Goal: Task Accomplishment & Management: Manage account settings

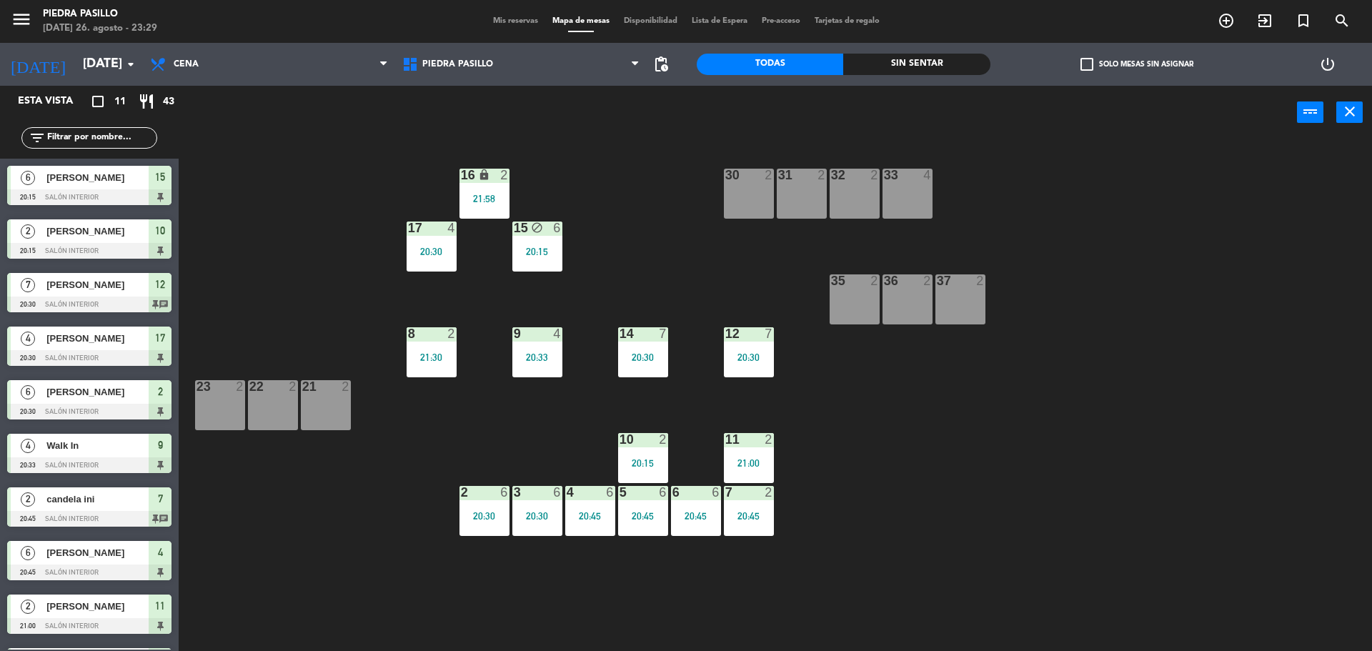
click at [661, 242] on div "16 lock 2 21:58 30 2 31 2 32 2 33 4 17 4 20:30 15 block 6 20:15 35 2 36 2 37 2 …" at bounding box center [782, 399] width 1180 height 512
click at [515, 17] on span "Mis reservas" at bounding box center [515, 21] width 59 height 8
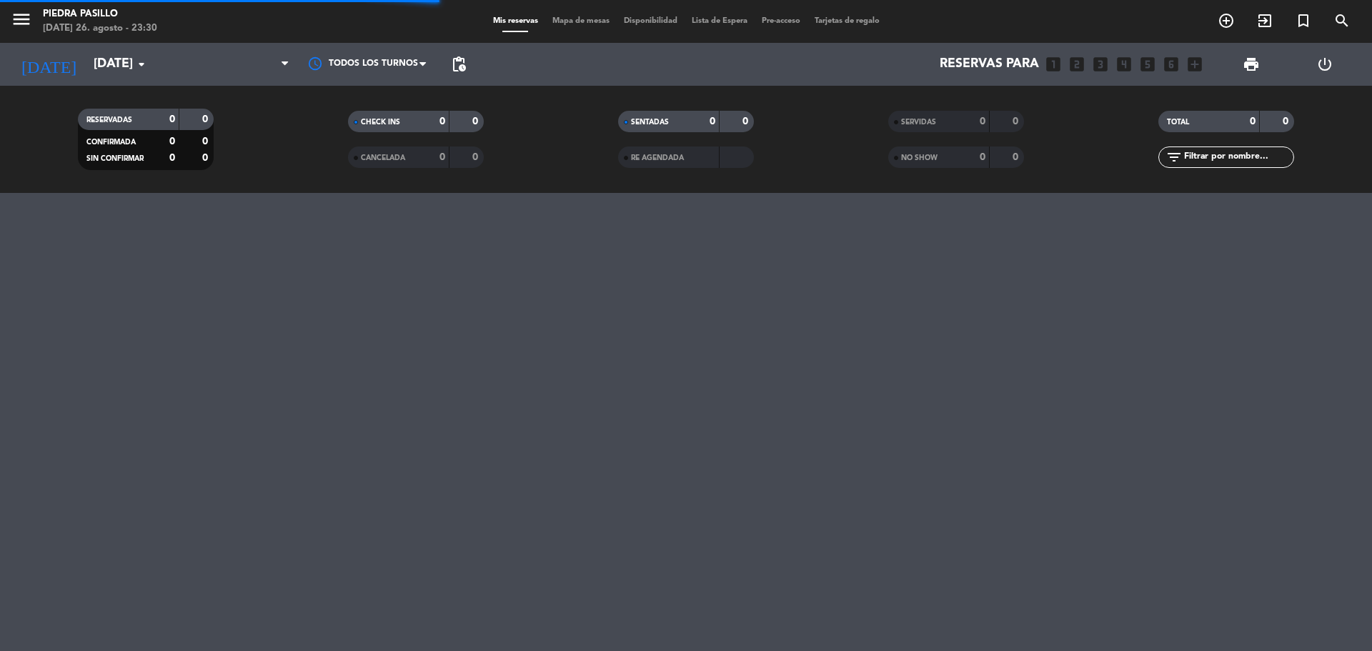
click at [851, 139] on div "SERVIDAS 0 0" at bounding box center [956, 129] width 270 height 36
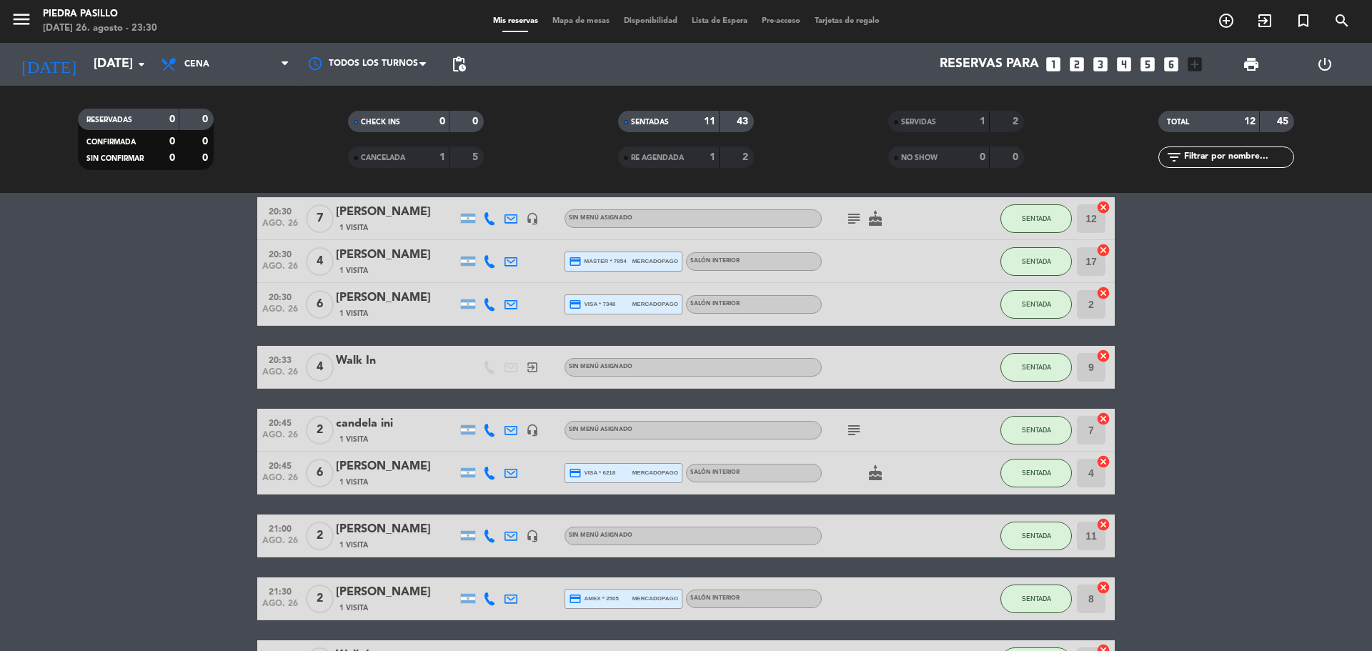
scroll to position [271, 0]
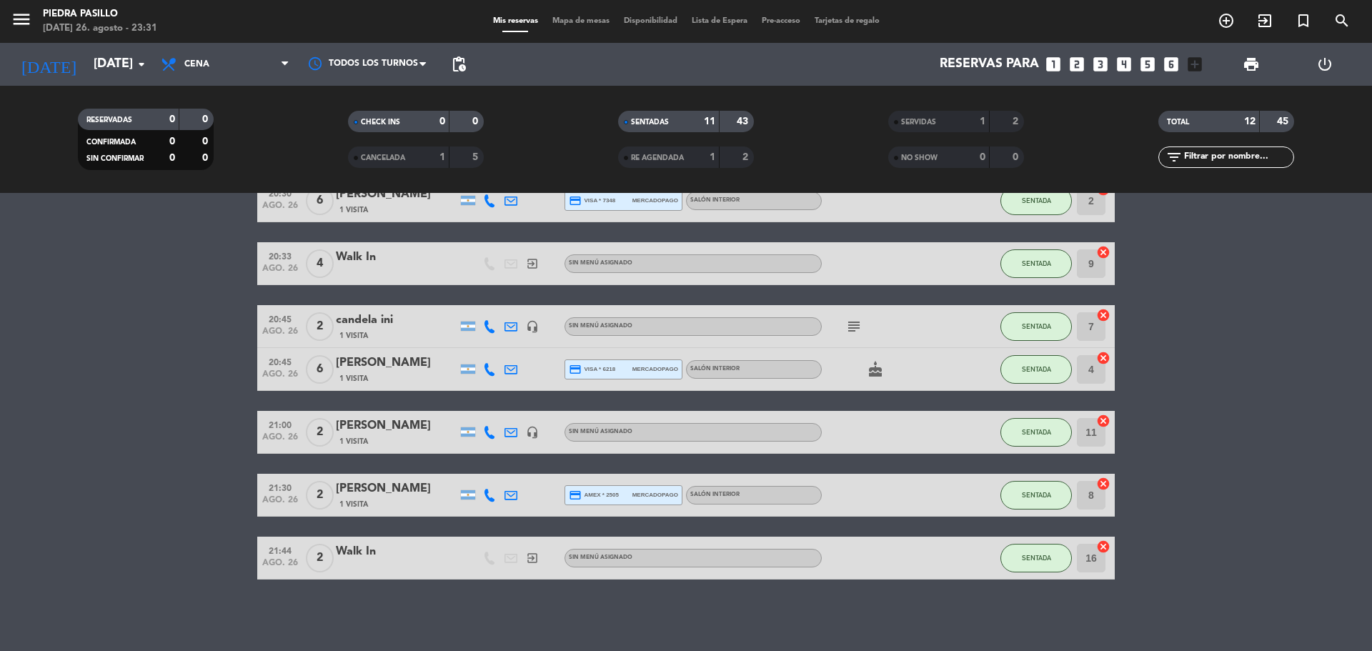
click at [780, 111] on filter-checkbox "SENTADAS 11 43" at bounding box center [686, 121] width 270 height 21
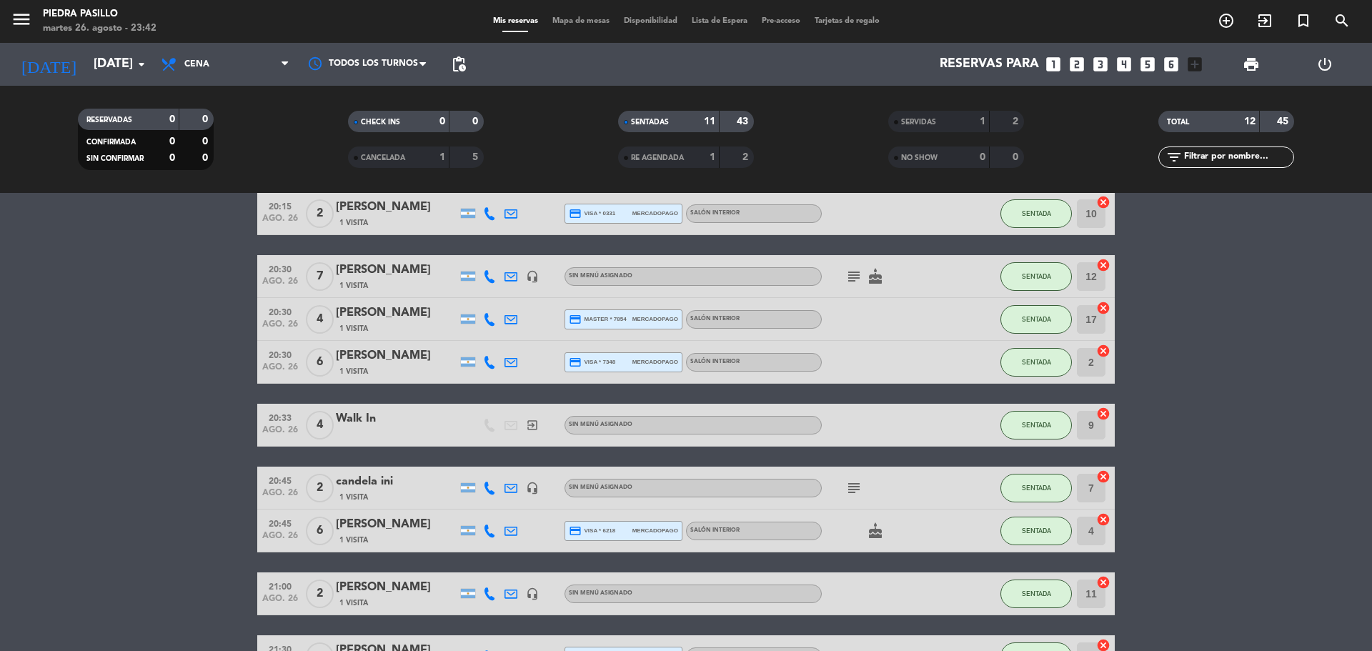
scroll to position [0, 0]
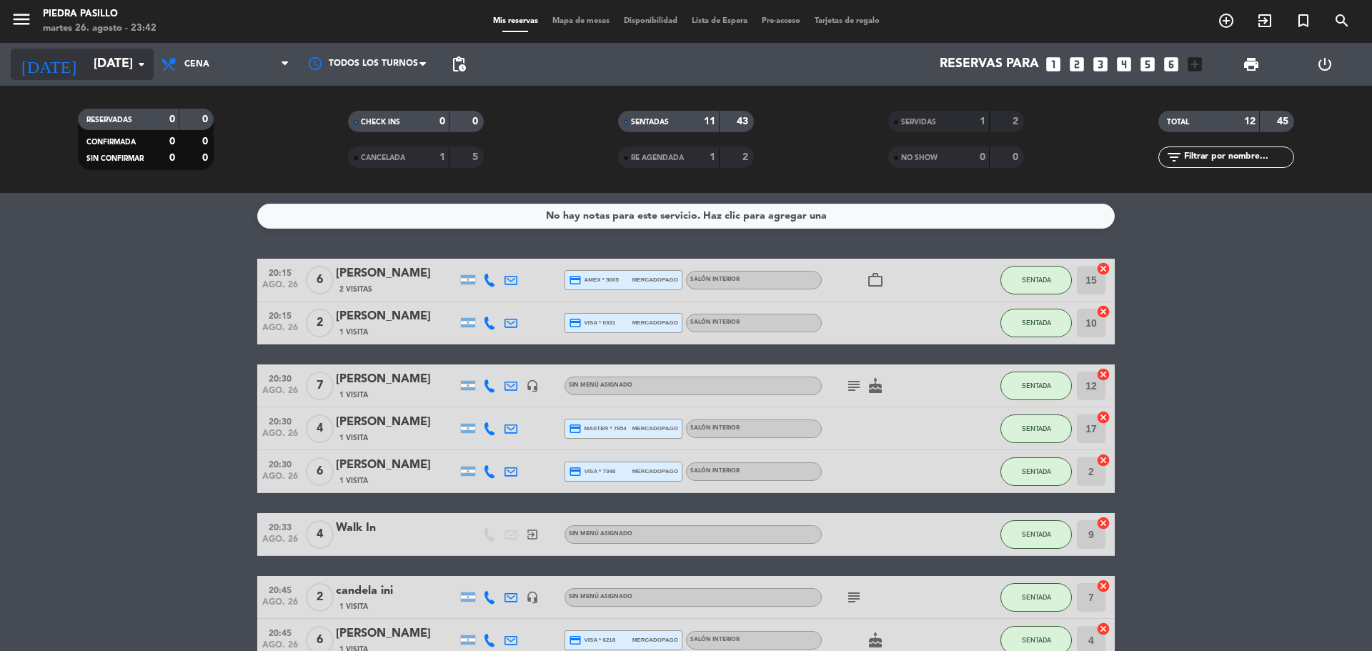
click at [86, 66] on input "[DATE]" at bounding box center [169, 64] width 166 height 29
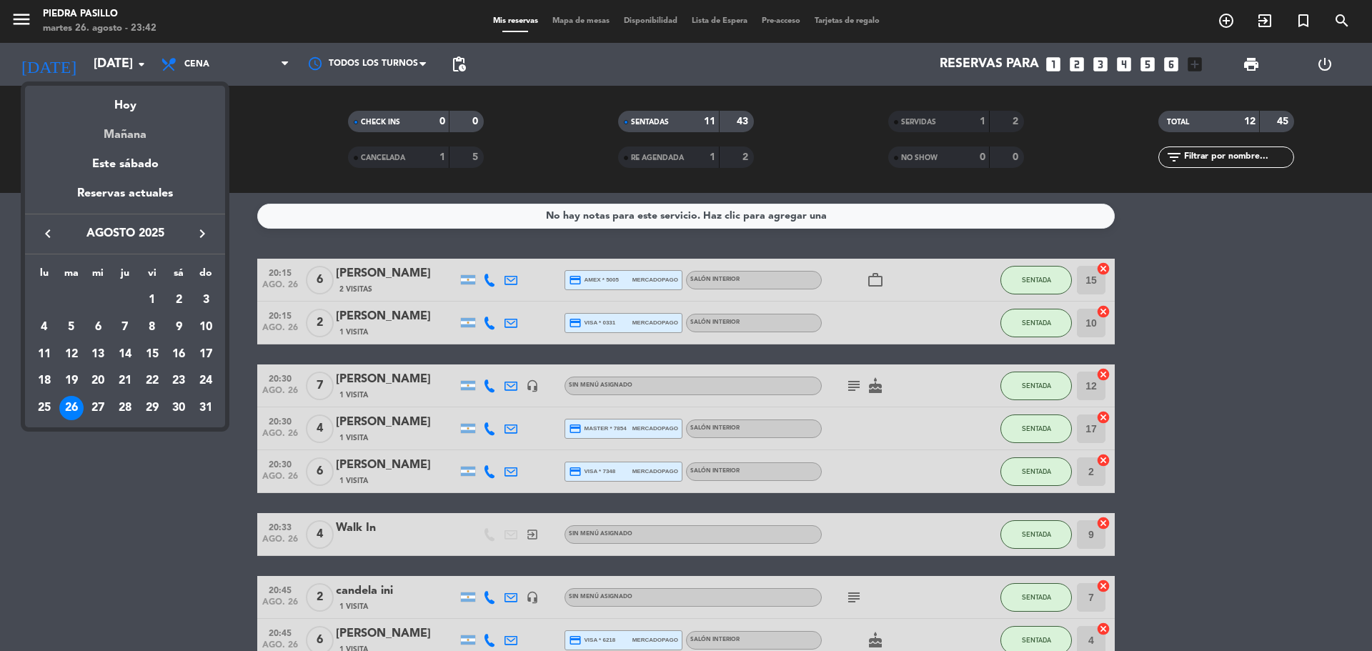
click at [104, 124] on div "Mañana" at bounding box center [125, 129] width 200 height 29
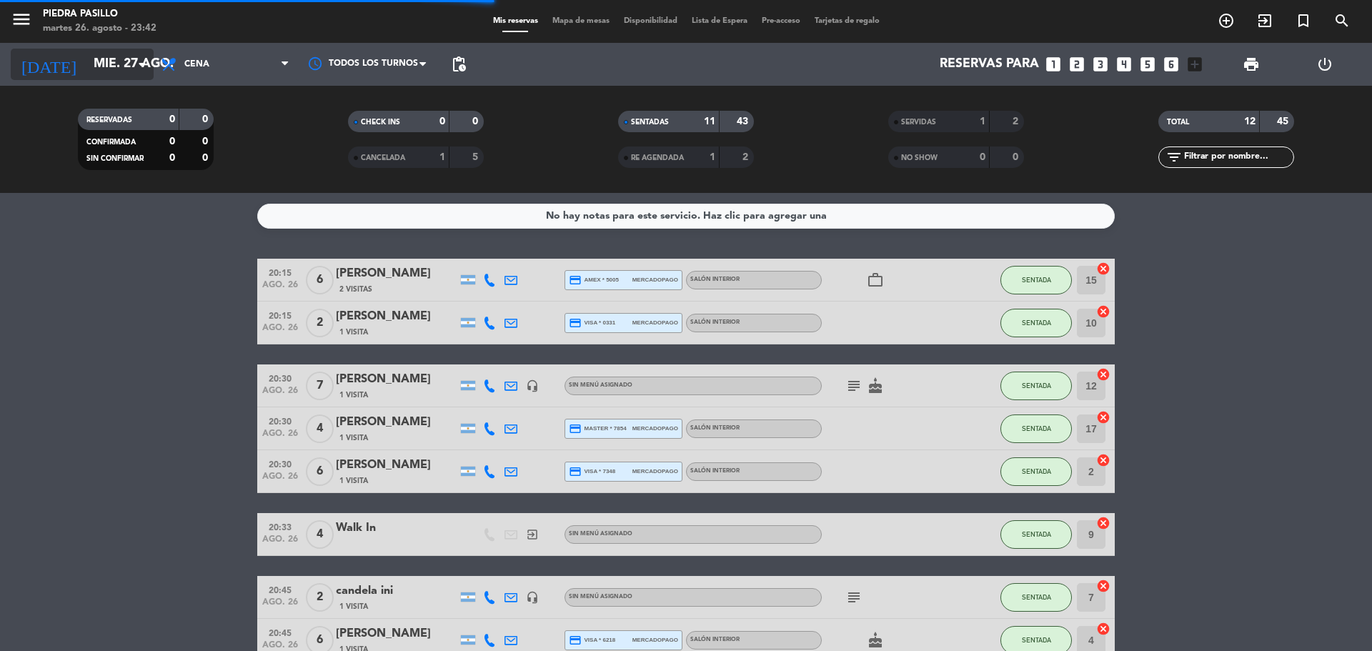
click at [86, 69] on input "mié. 27 ago." at bounding box center [169, 64] width 166 height 29
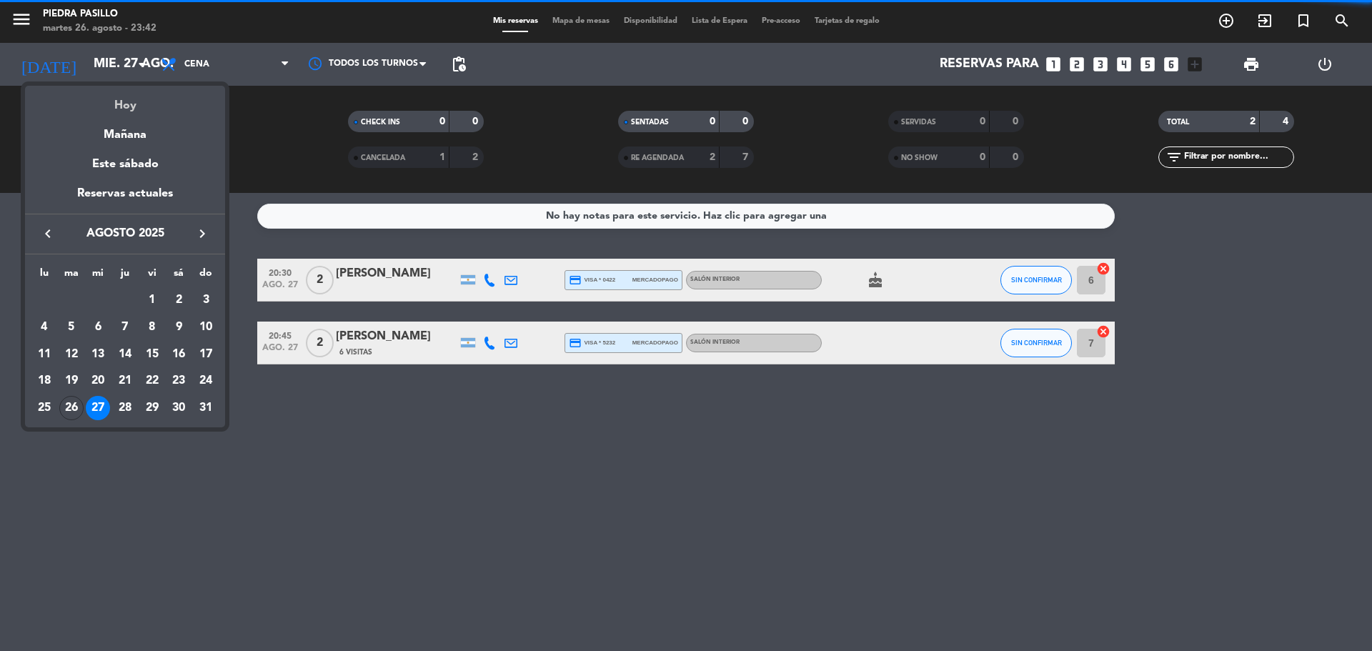
click at [119, 106] on div "Hoy" at bounding box center [125, 100] width 200 height 29
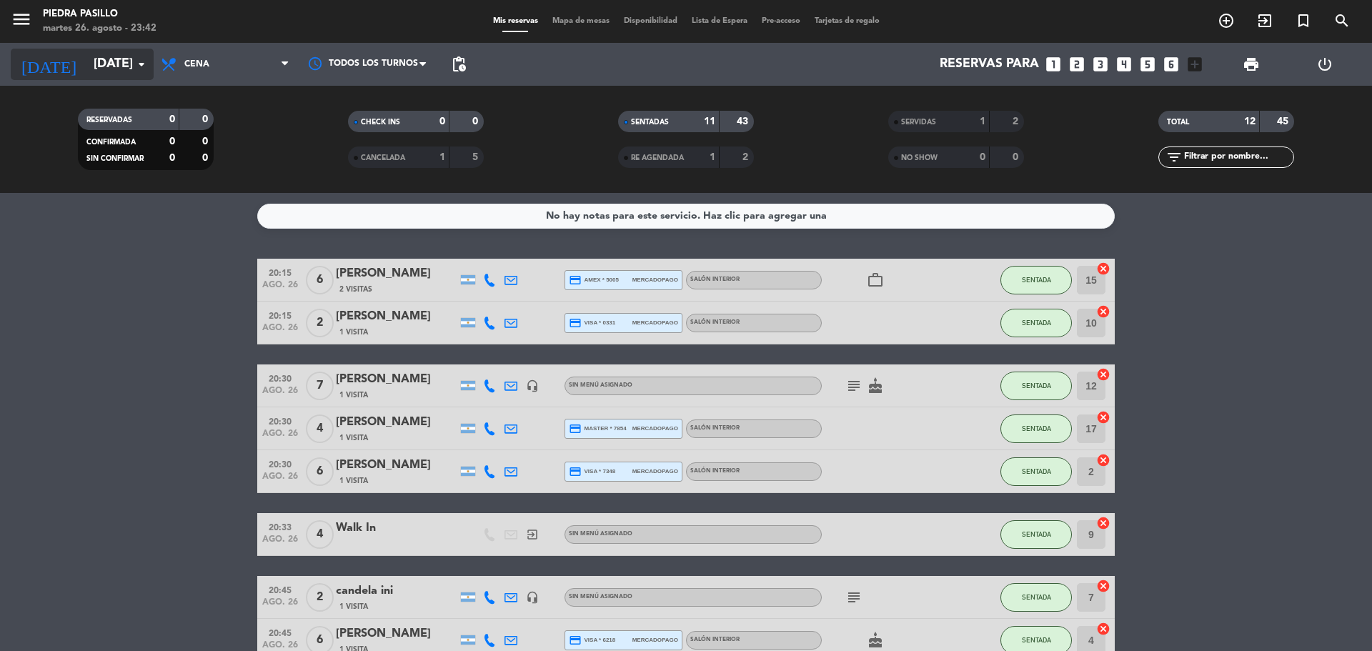
click at [140, 63] on icon "arrow_drop_down" at bounding box center [141, 64] width 17 height 17
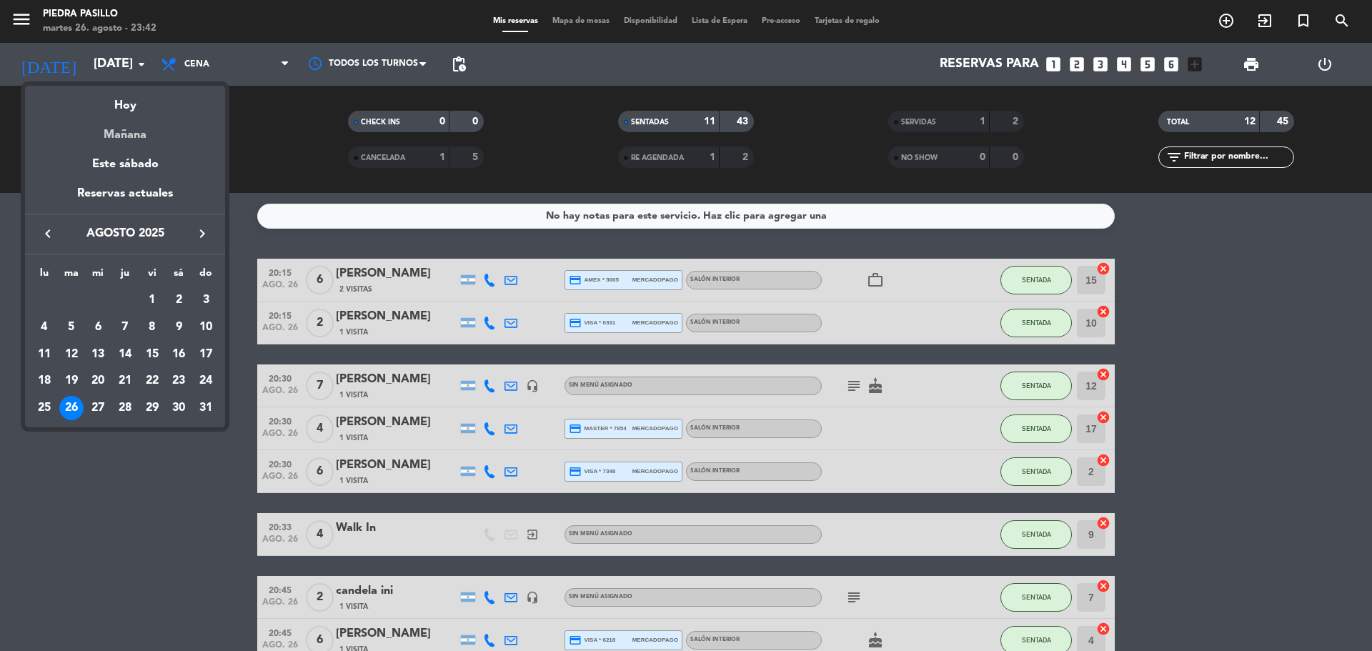
click at [121, 126] on div "Mañana" at bounding box center [125, 129] width 200 height 29
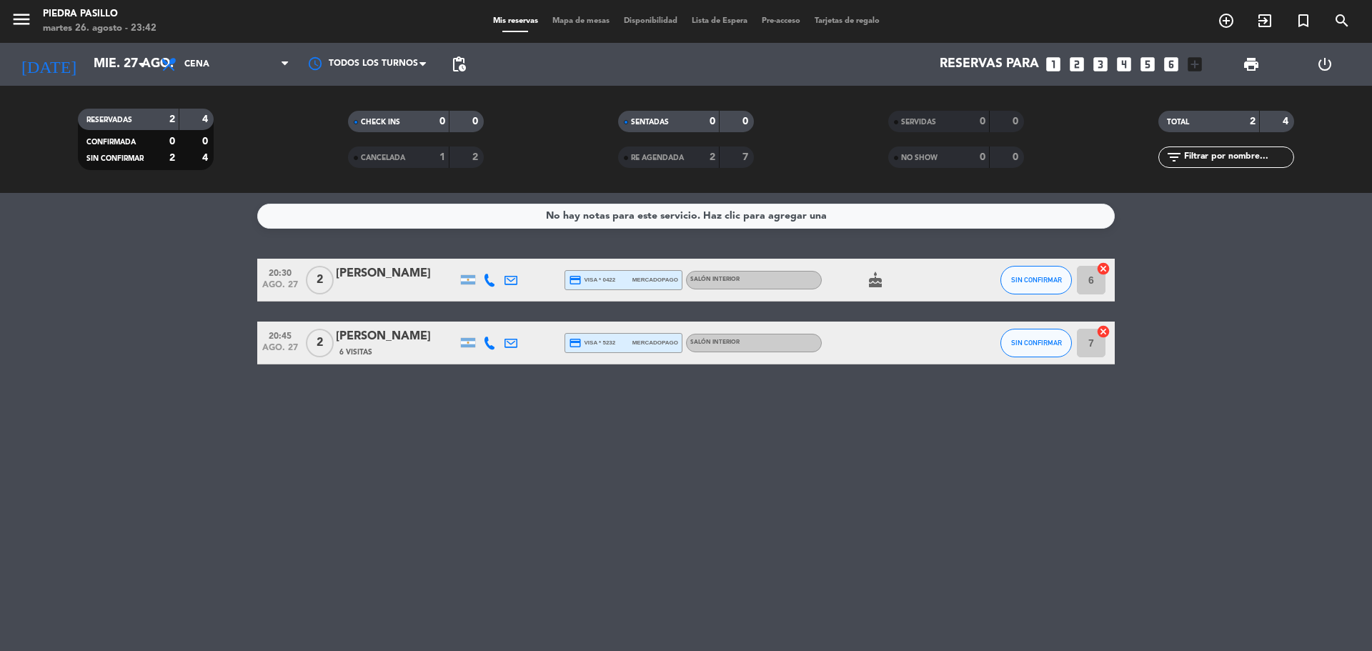
click at [162, 344] on bookings-row "20:30 [DATE] 2 [PERSON_NAME] credit_card visa * 0422 mercadopago Salón Interior…" at bounding box center [686, 312] width 1372 height 106
click at [107, 77] on input "mié. 27 ago." at bounding box center [169, 64] width 166 height 29
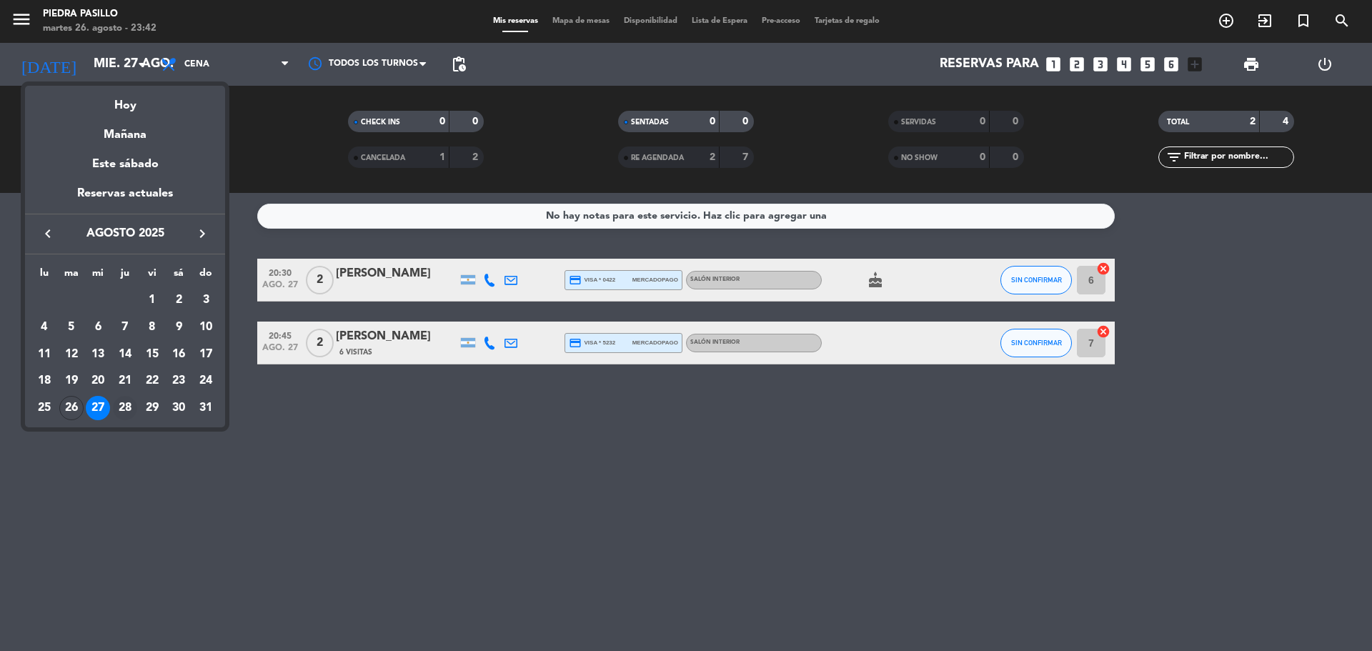
click at [129, 405] on div "28" at bounding box center [125, 408] width 24 height 24
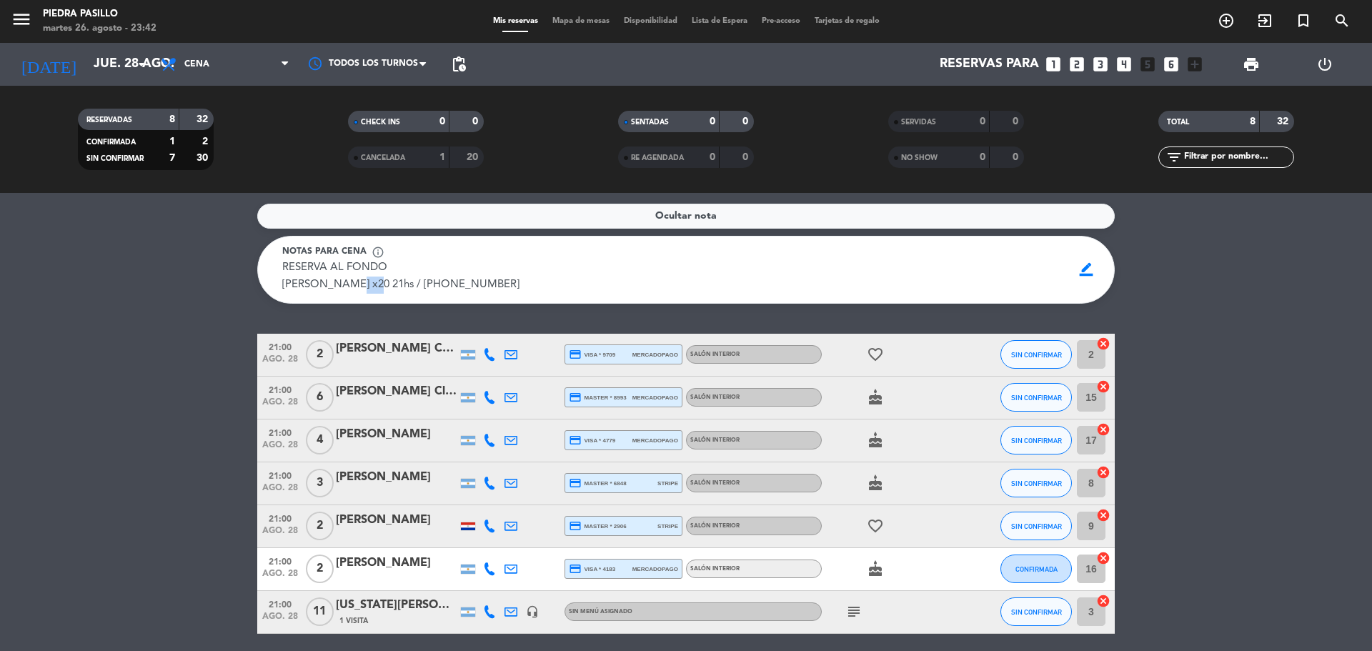
drag, startPoint x: 360, startPoint y: 287, endPoint x: 339, endPoint y: 287, distance: 21.4
click at [339, 287] on span "RESERVA AL FONDO [PERSON_NAME] x20 21hs / [PHONE_NUMBER]" at bounding box center [400, 276] width 237 height 28
click at [325, 301] on div "Notas para cena info_outline RESERVA AL FONDO [PERSON_NAME] x20 21hs / [PHONE_N…" at bounding box center [685, 270] width 857 height 68
drag, startPoint x: 361, startPoint y: 288, endPoint x: 284, endPoint y: 289, distance: 77.2
click at [284, 289] on span "RESERVA AL FONDO [PERSON_NAME] x20 21hs / [PHONE_NUMBER]" at bounding box center [400, 276] width 237 height 28
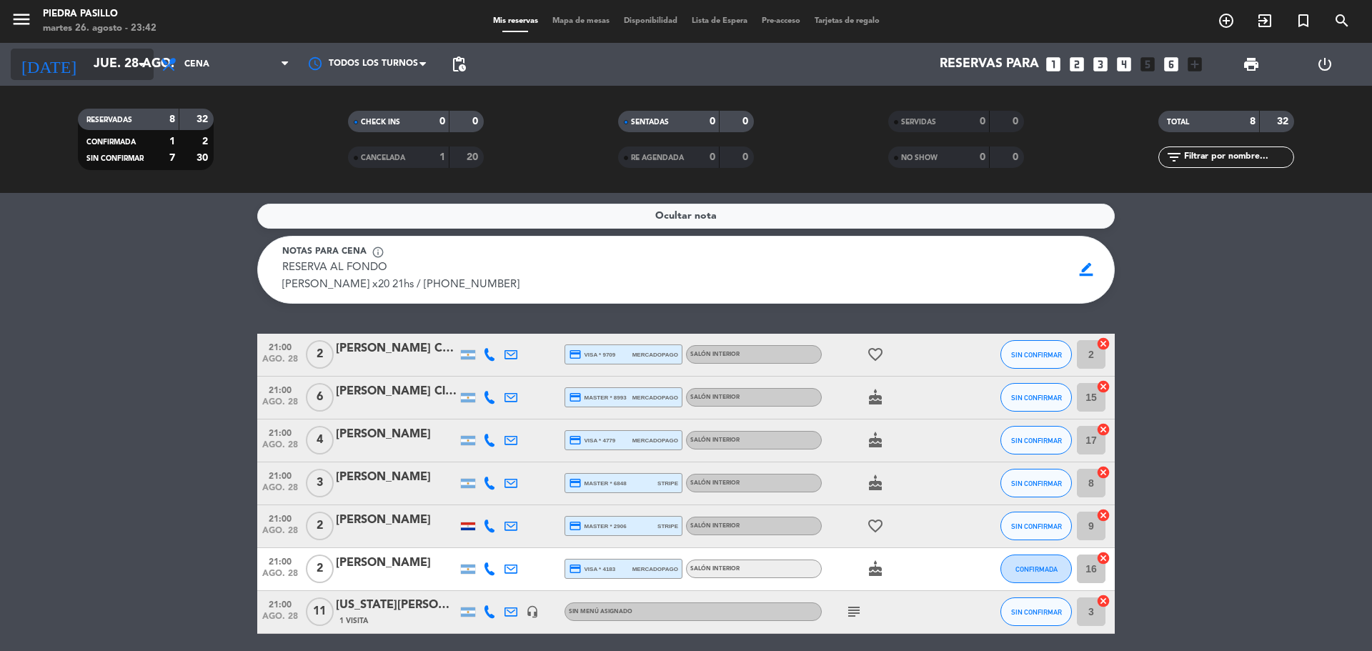
click at [131, 60] on input "jue. 28 ago." at bounding box center [169, 64] width 166 height 29
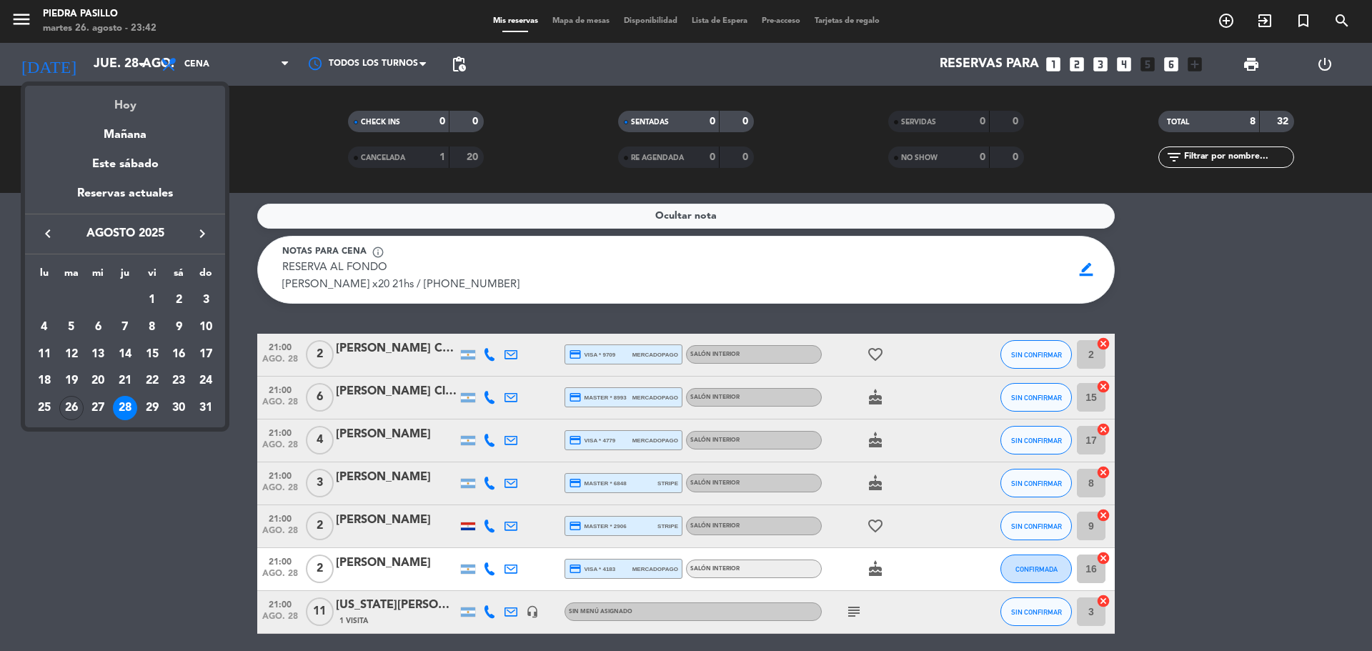
click at [138, 101] on div "Hoy" at bounding box center [125, 100] width 200 height 29
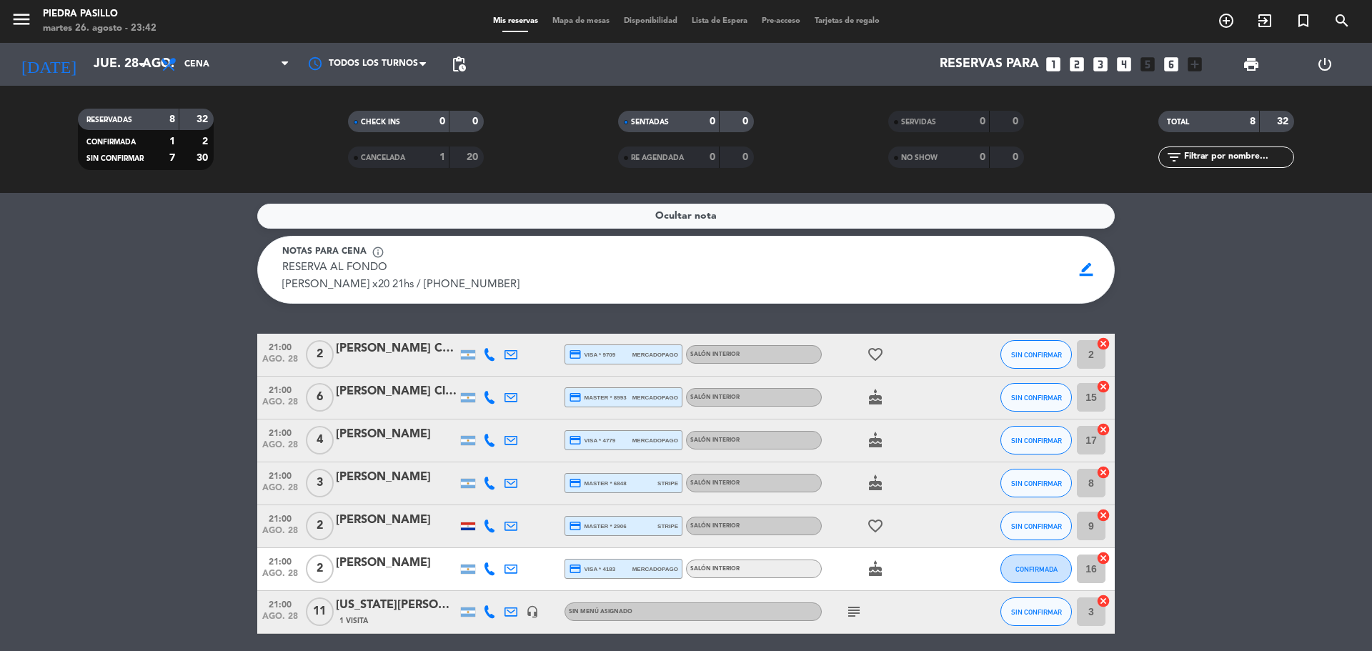
type input "[DATE]"
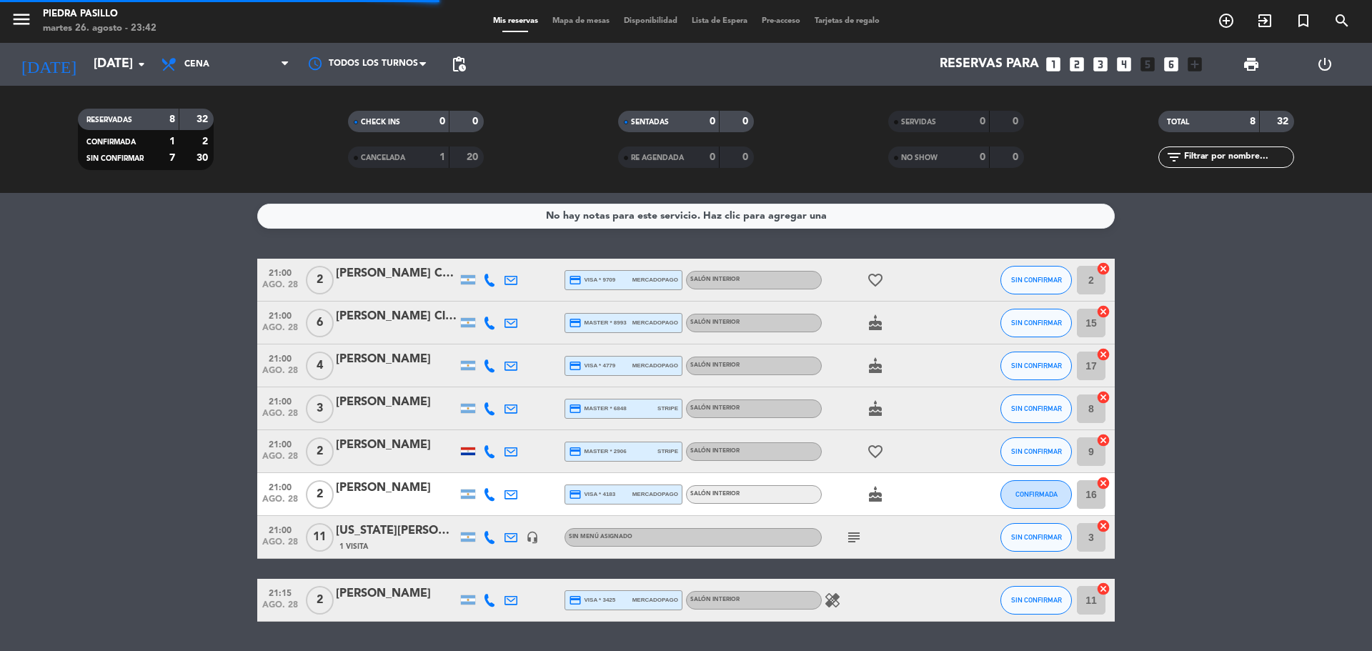
click at [169, 234] on div "No hay notas para este servicio. Haz clic para agregar una 21:00 [DATE] 2 [PERS…" at bounding box center [686, 422] width 1372 height 458
